Goal: Go to known website: Access a specific website the user already knows

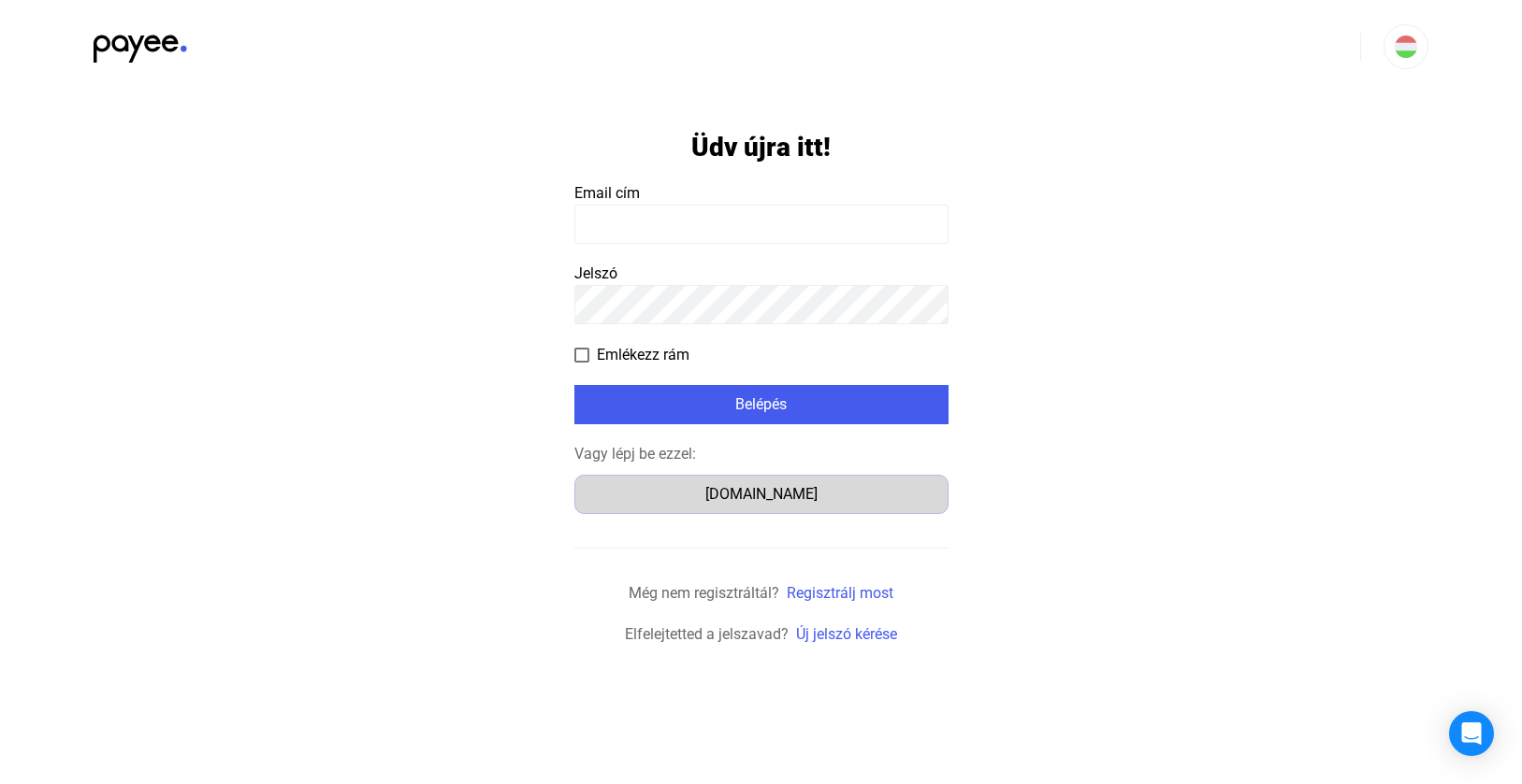
click at [739, 507] on button "Számlázz.hu" at bounding box center [761, 494] width 374 height 39
